Goal: Information Seeking & Learning: Learn about a topic

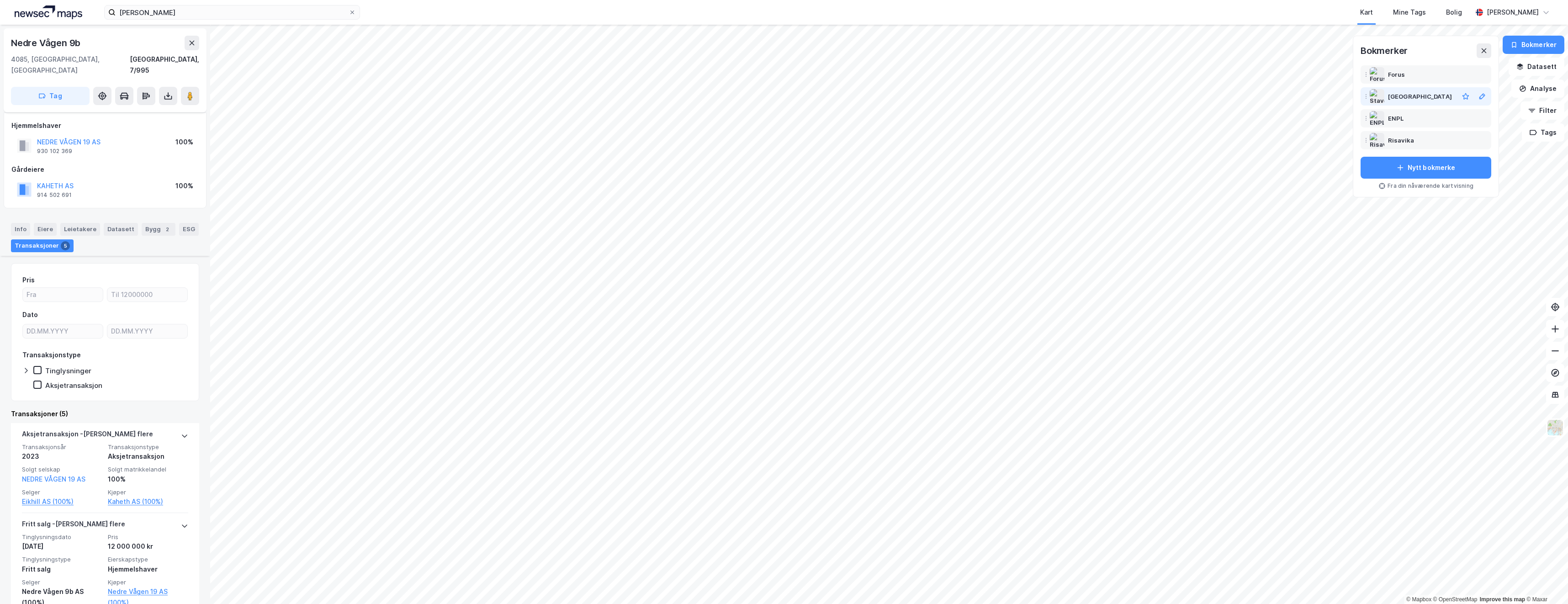
scroll to position [137, 0]
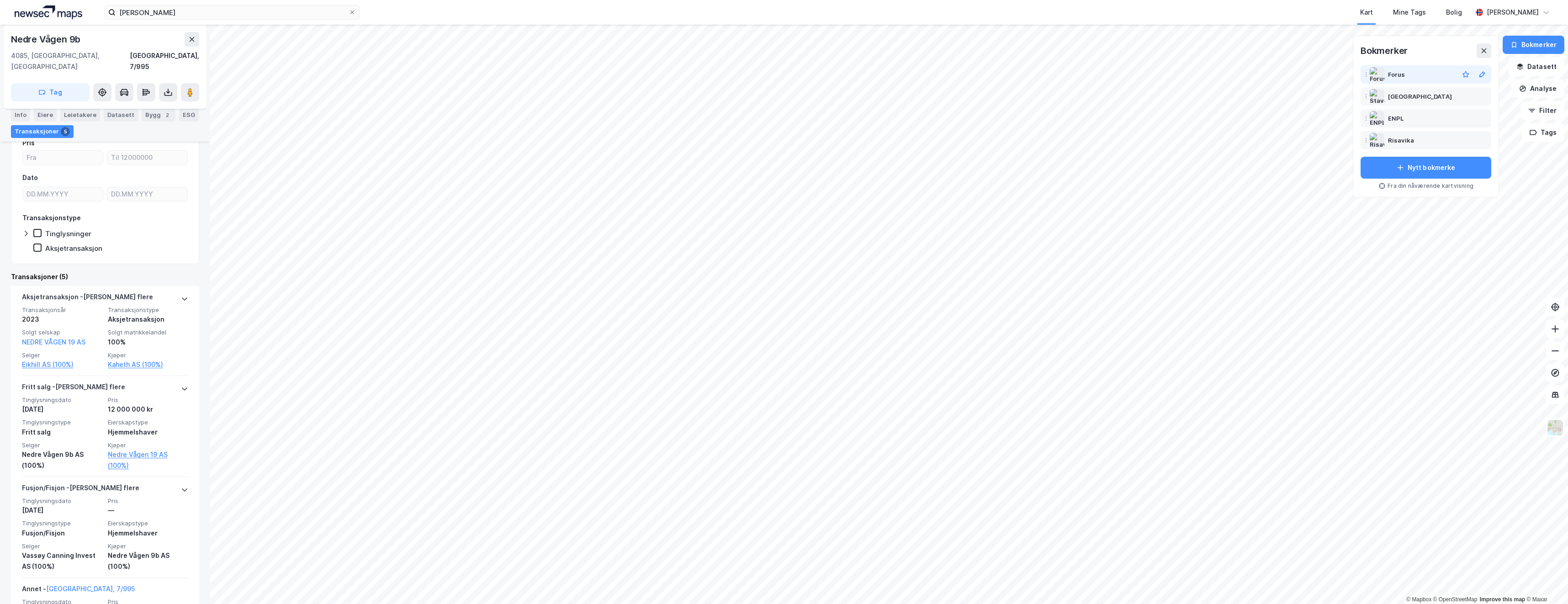
click at [1402, 76] on div "Forus" at bounding box center [1397, 74] width 17 height 11
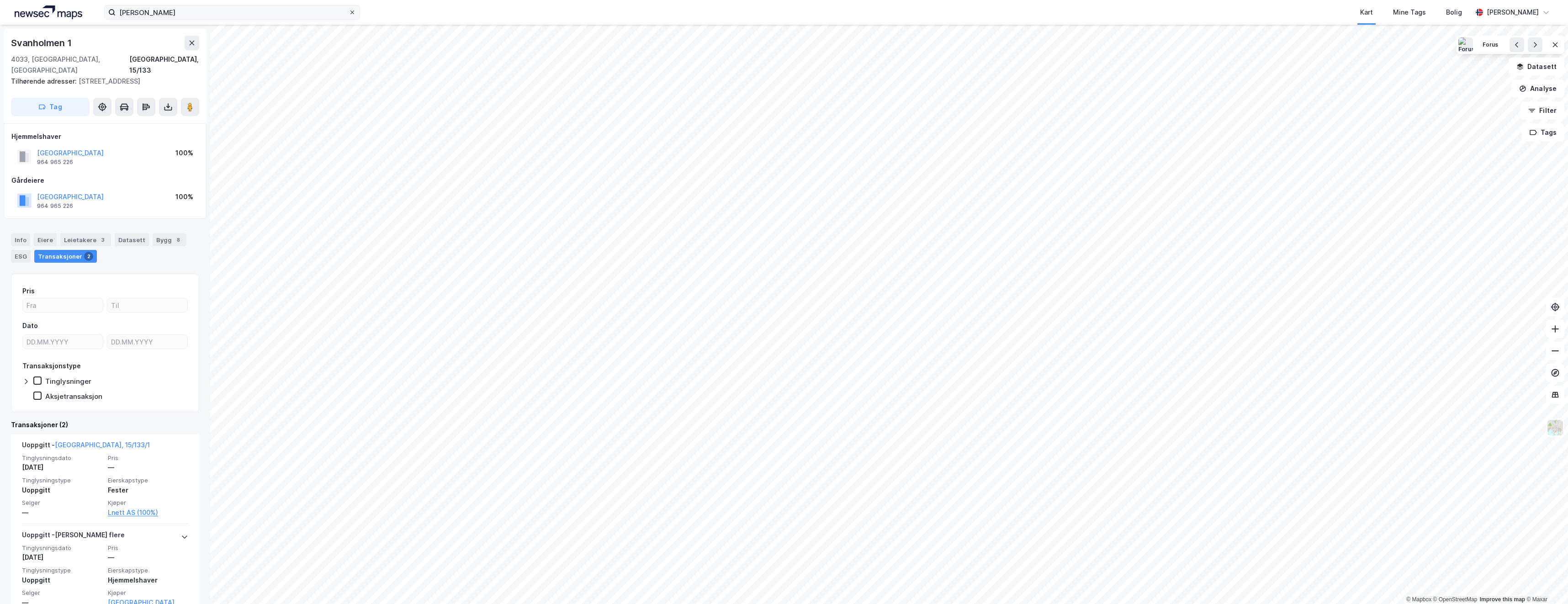
click at [353, 13] on icon at bounding box center [352, 12] width 4 height 4
click at [348, 13] on input "[PERSON_NAME]" at bounding box center [232, 12] width 233 height 14
